Goal: Information Seeking & Learning: Learn about a topic

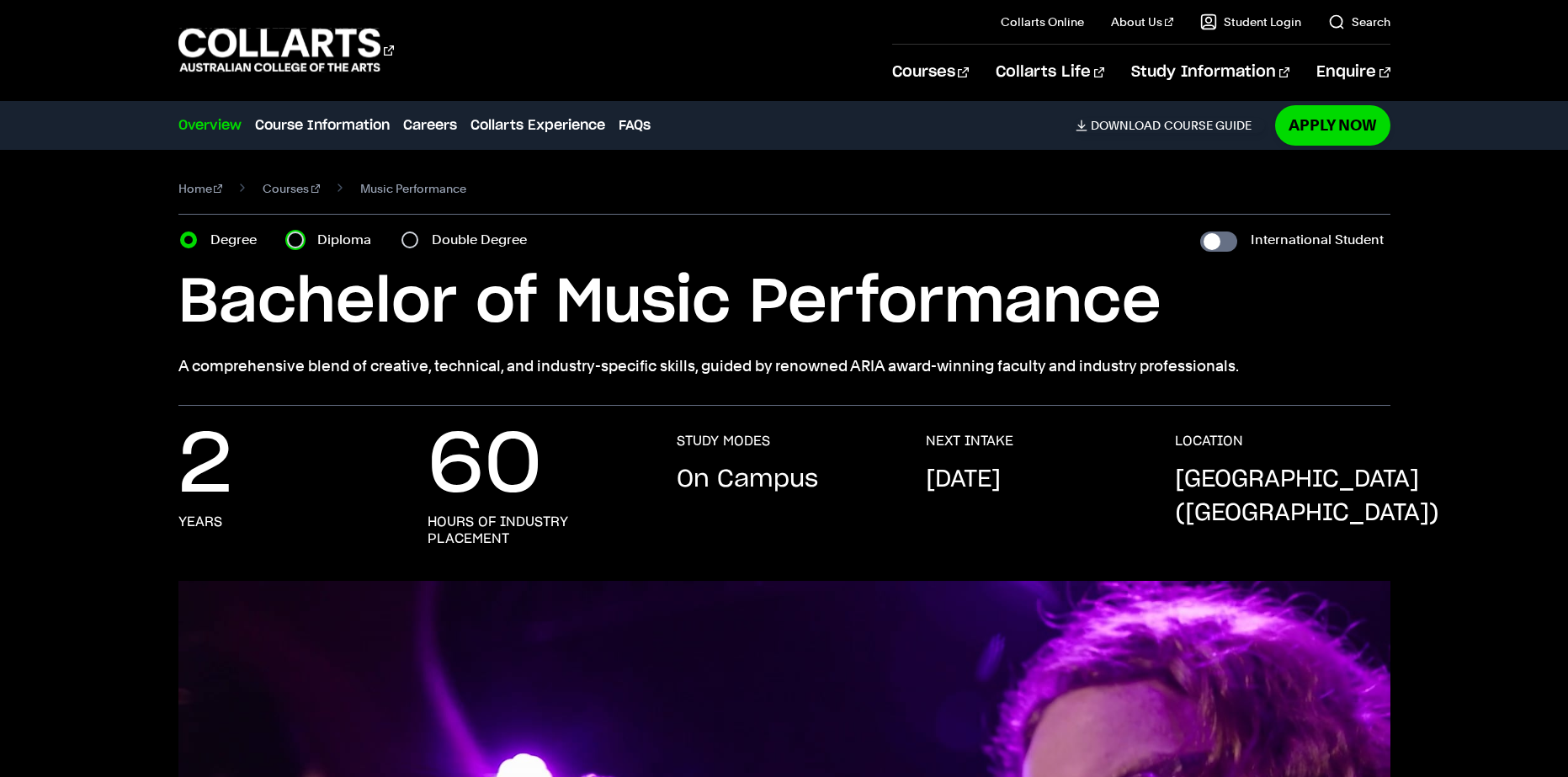
click at [292, 243] on input "Diploma" at bounding box center [295, 240] width 17 height 17
radio input "true"
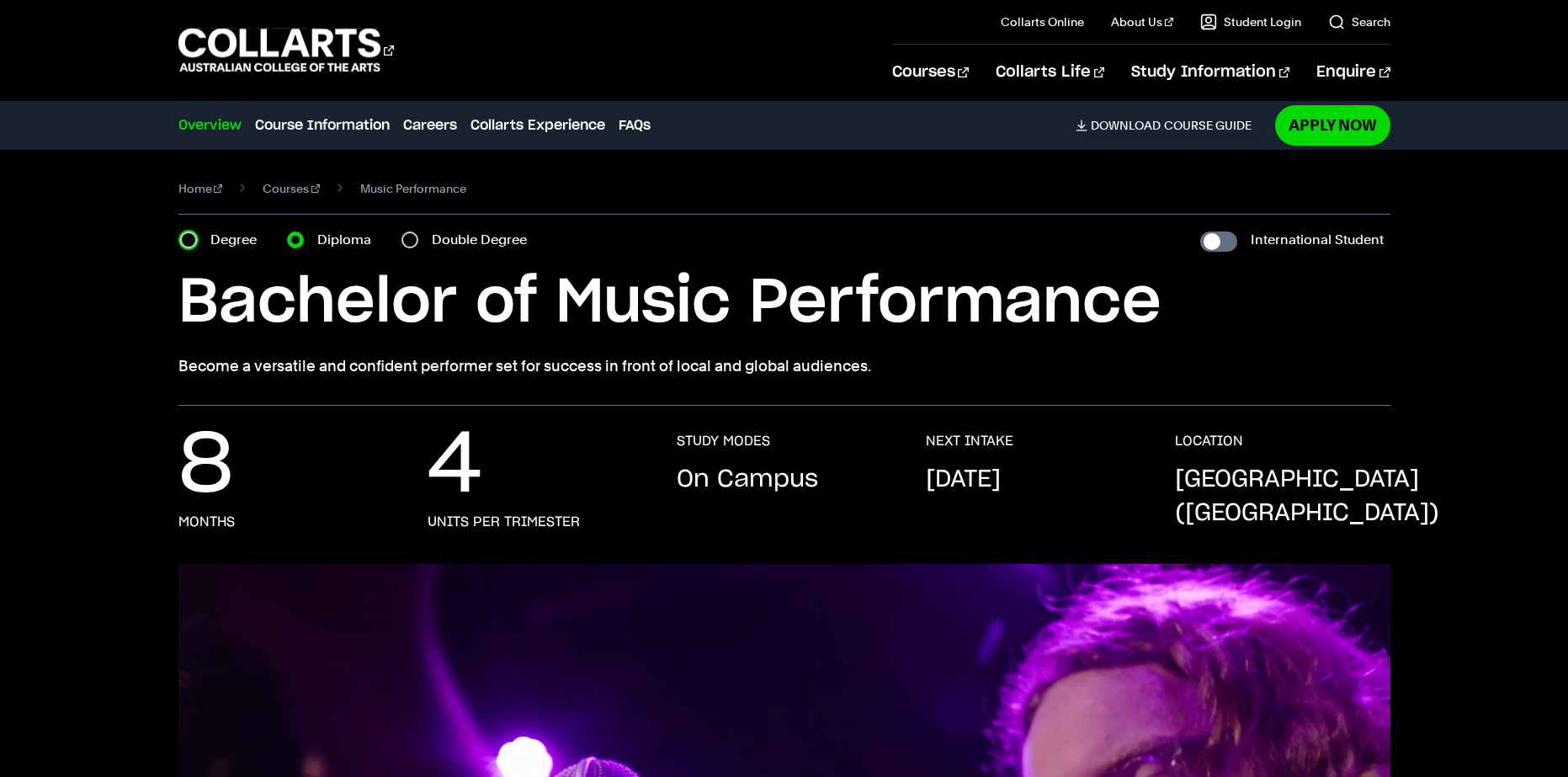
click at [194, 247] on input "Degree" at bounding box center [189, 240] width 17 height 17
radio input "true"
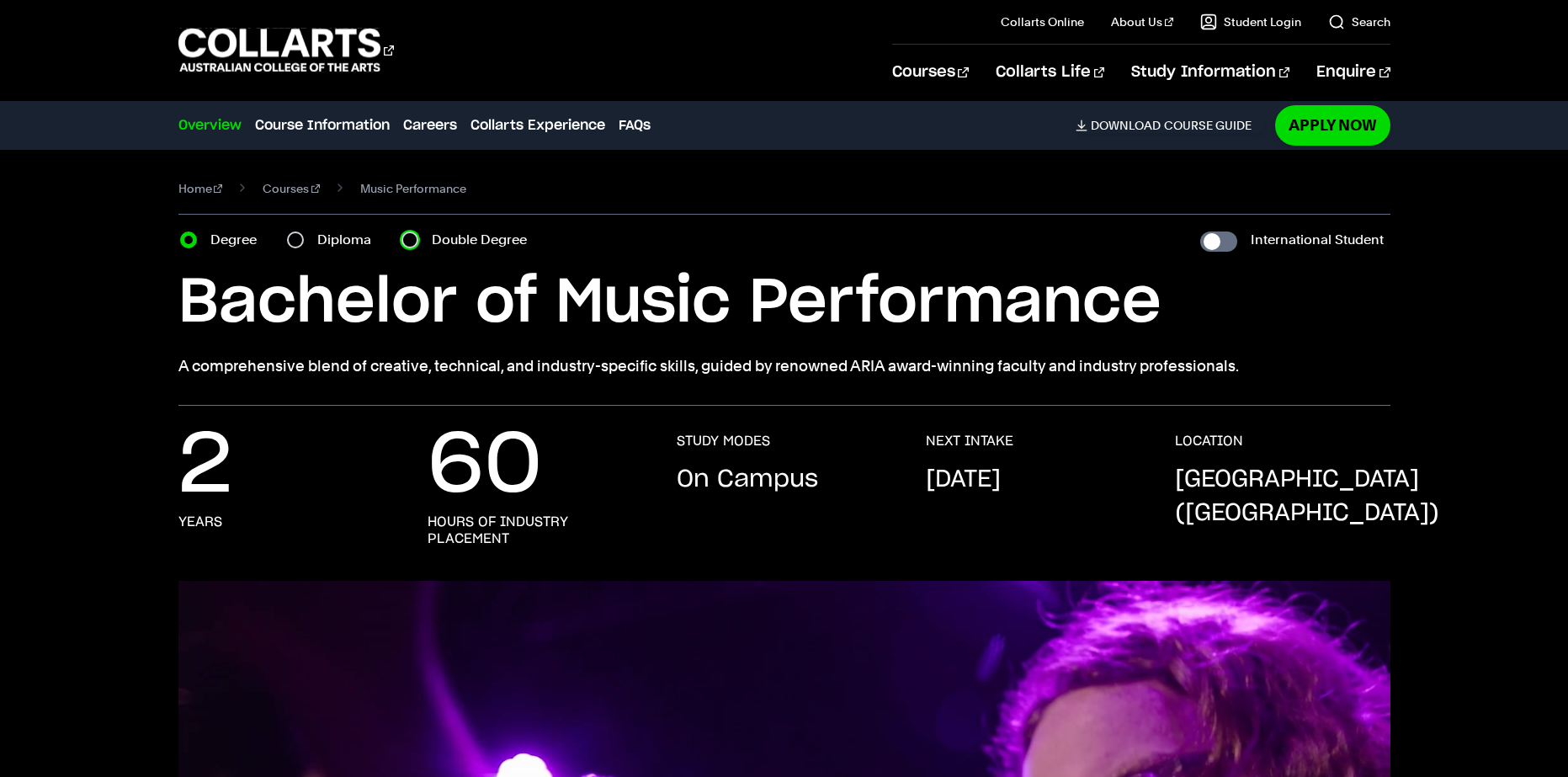
click at [409, 244] on input "Double Degree" at bounding box center [410, 240] width 17 height 17
radio input "true"
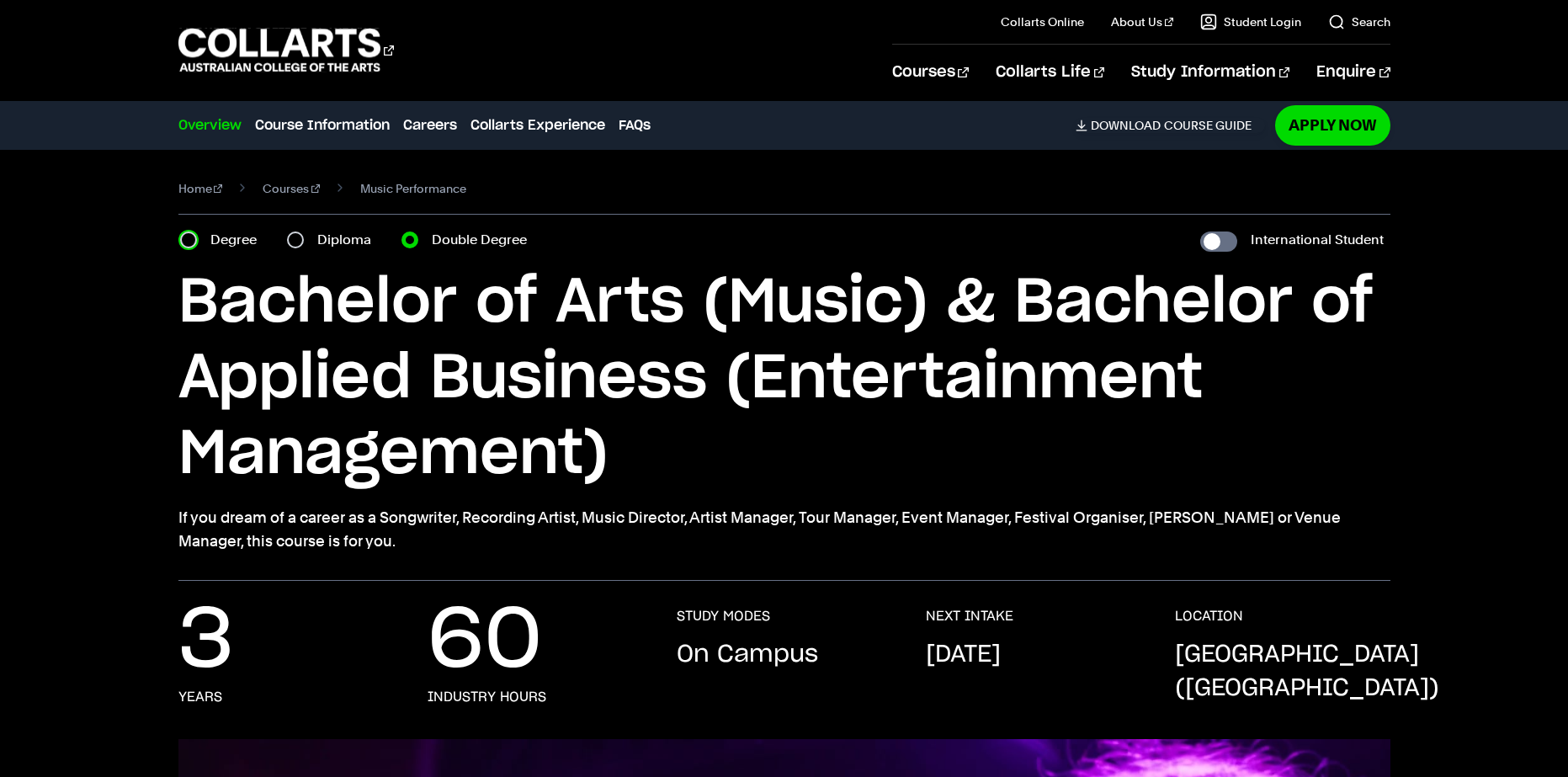
click at [181, 238] on input "Degree" at bounding box center [189, 240] width 17 height 17
radio input "true"
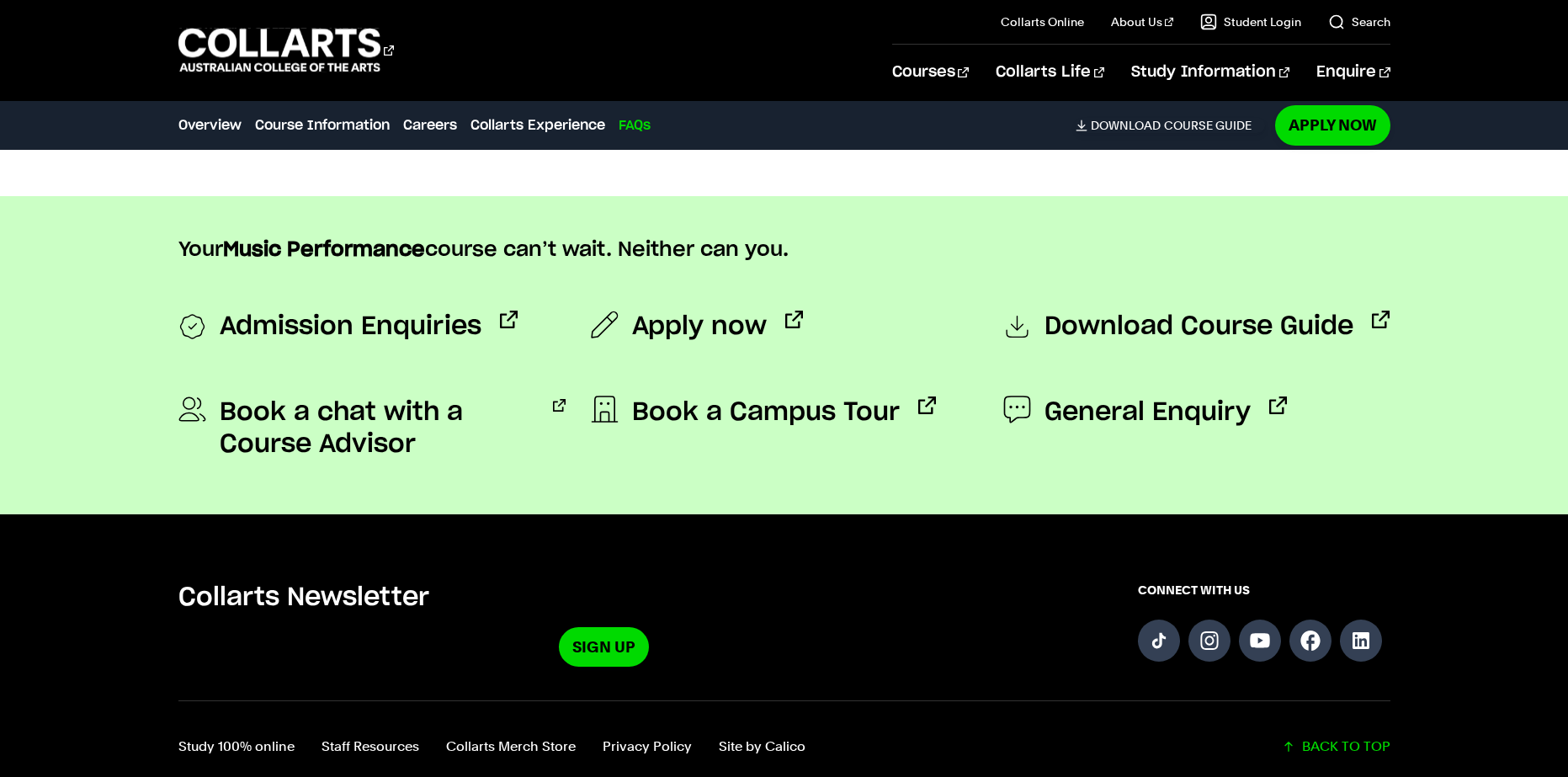
scroll to position [6227, 0]
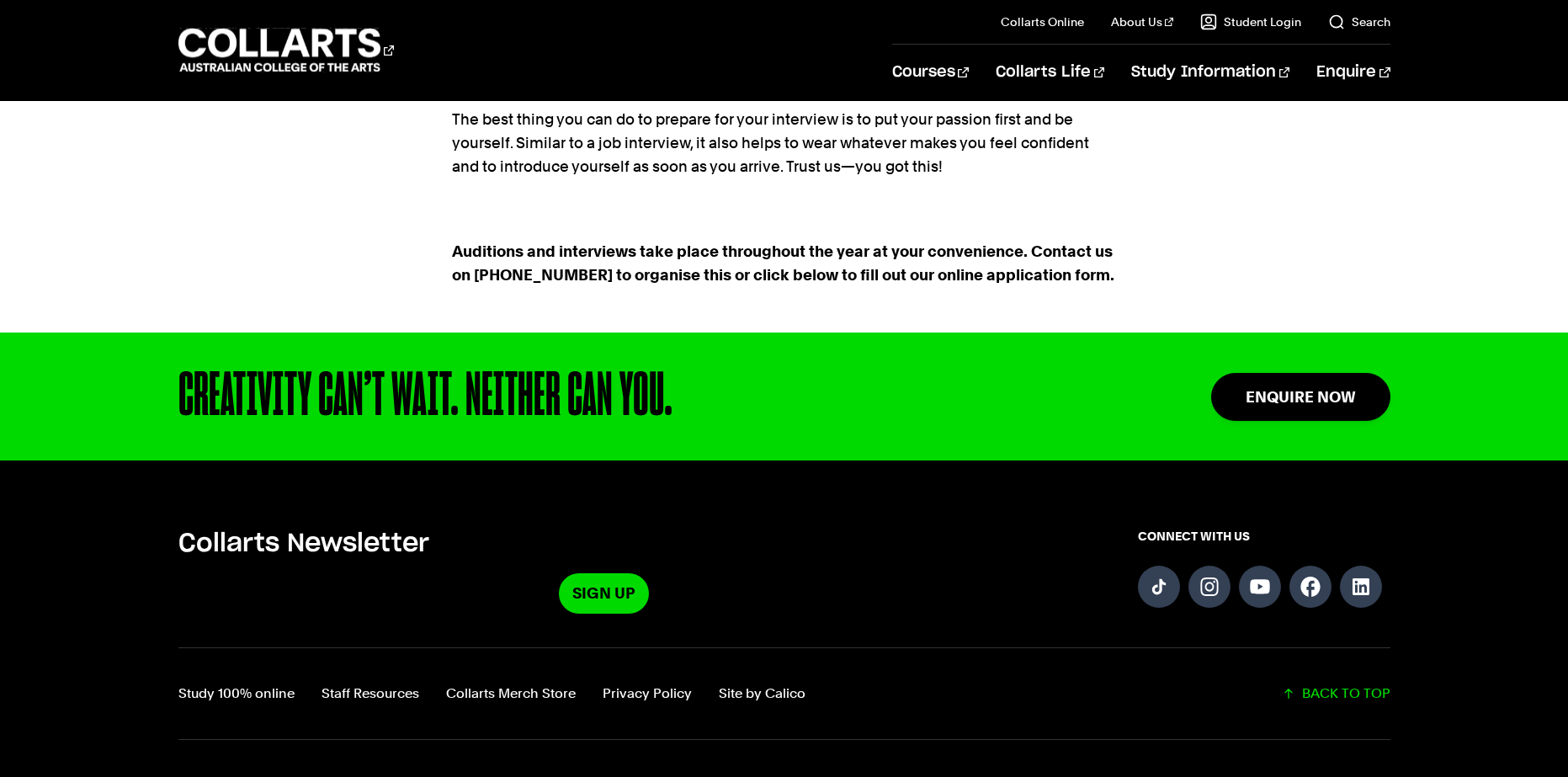
scroll to position [3647, 0]
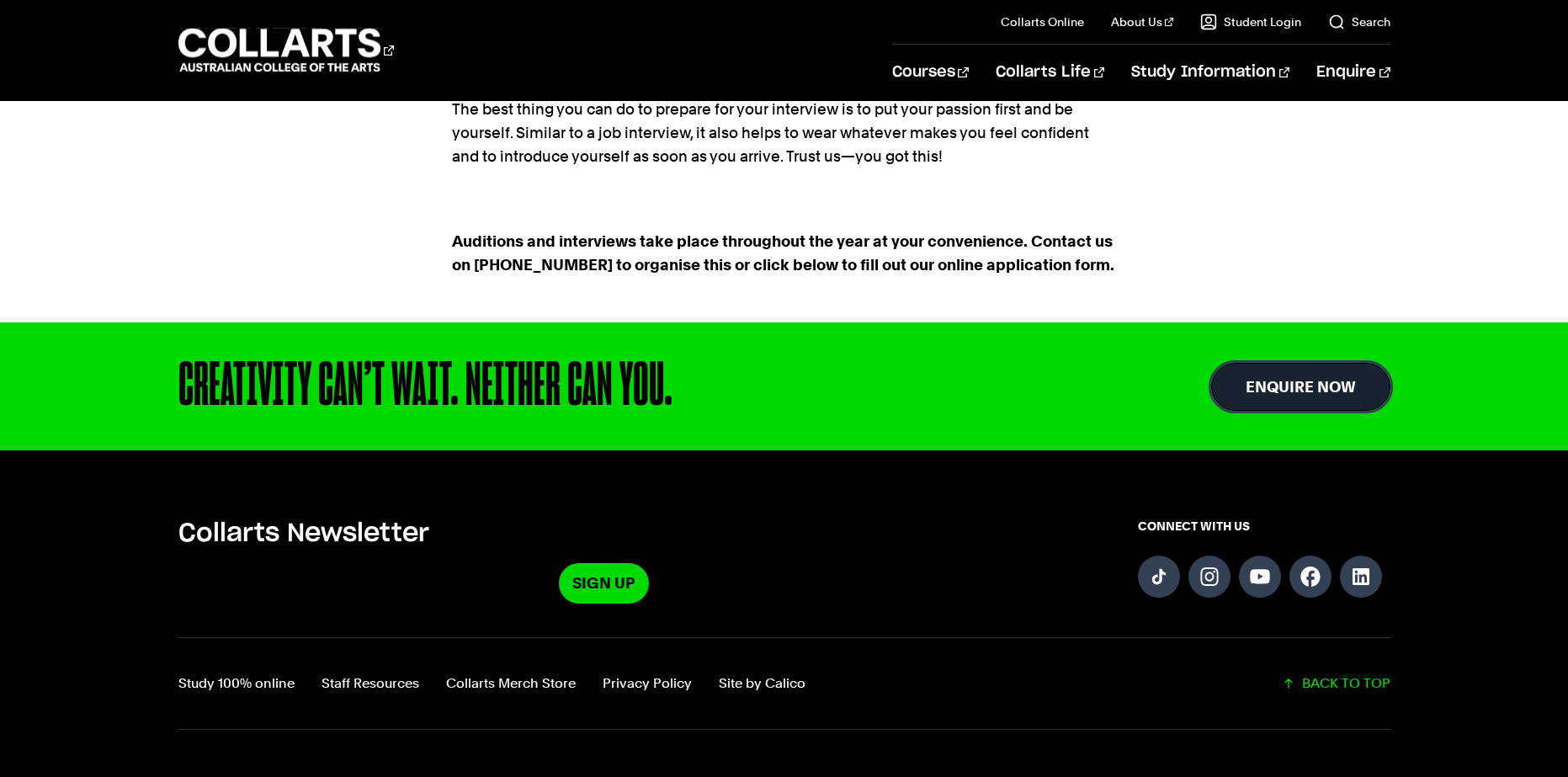
click at [1330, 382] on link "Enquire Now" at bounding box center [1301, 386] width 179 height 48
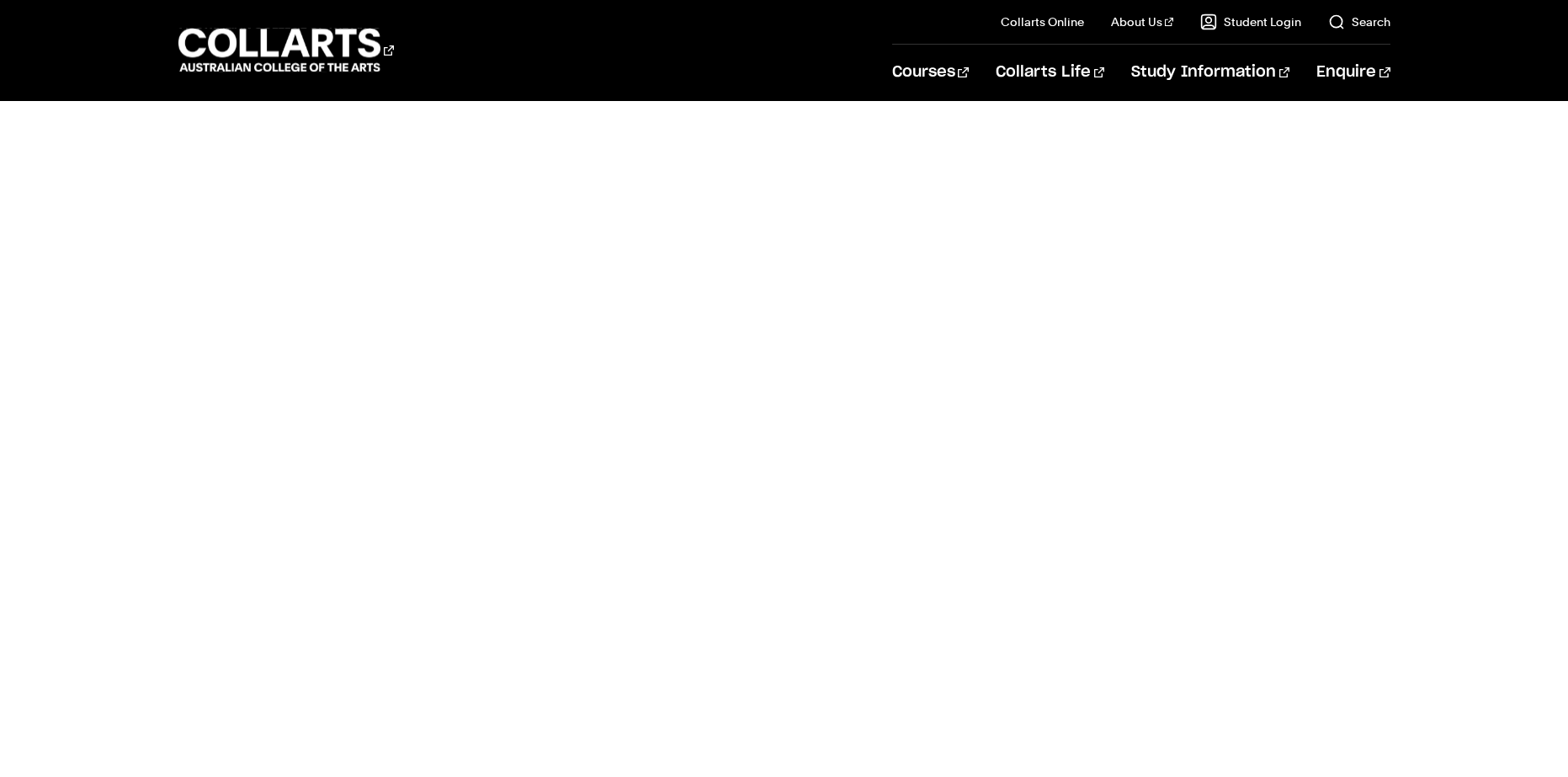
scroll to position [1010, 0]
